Goal: Transaction & Acquisition: Register for event/course

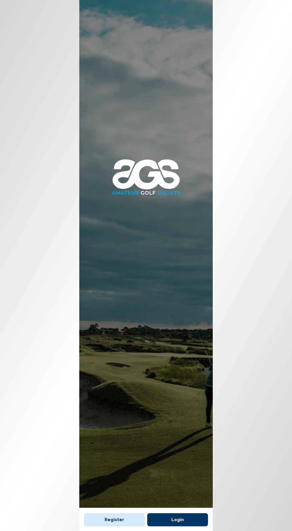
click at [97, 518] on button "Register" at bounding box center [114, 519] width 61 height 13
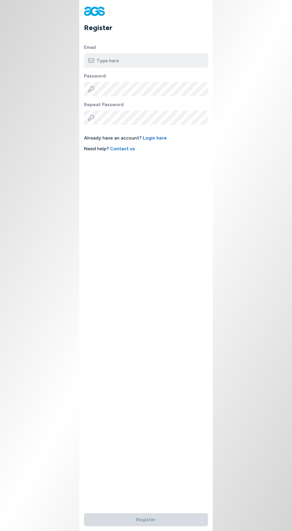
click at [101, 60] on input "email" at bounding box center [146, 60] width 124 height 14
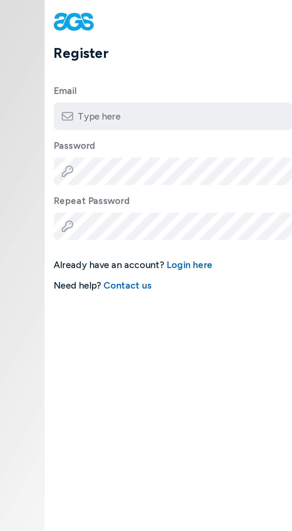
type input "[EMAIL_ADDRESS][DOMAIN_NAME]"
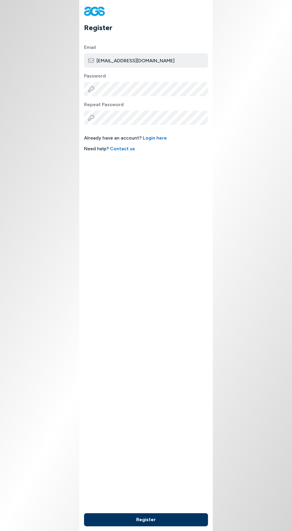
click at [195, 518] on button "Register" at bounding box center [146, 519] width 124 height 13
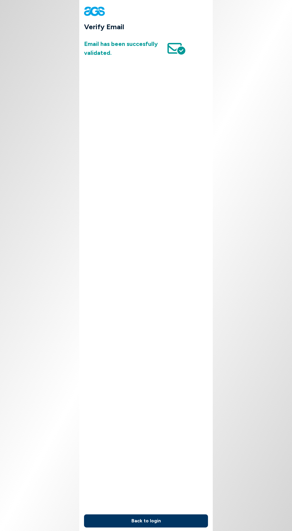
click at [191, 521] on button "Back to login" at bounding box center [146, 520] width 124 height 13
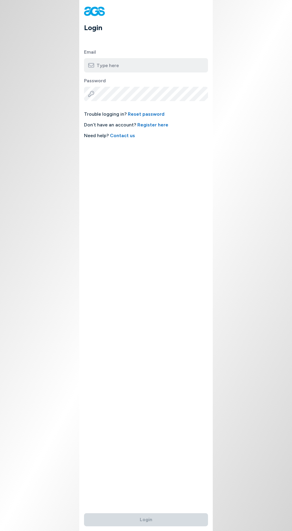
click at [99, 65] on input "email" at bounding box center [146, 65] width 124 height 14
type input "[EMAIL_ADDRESS][DOMAIN_NAME]"
click at [84, 513] on button "Login" at bounding box center [146, 519] width 124 height 13
